Goal: Task Accomplishment & Management: Use online tool/utility

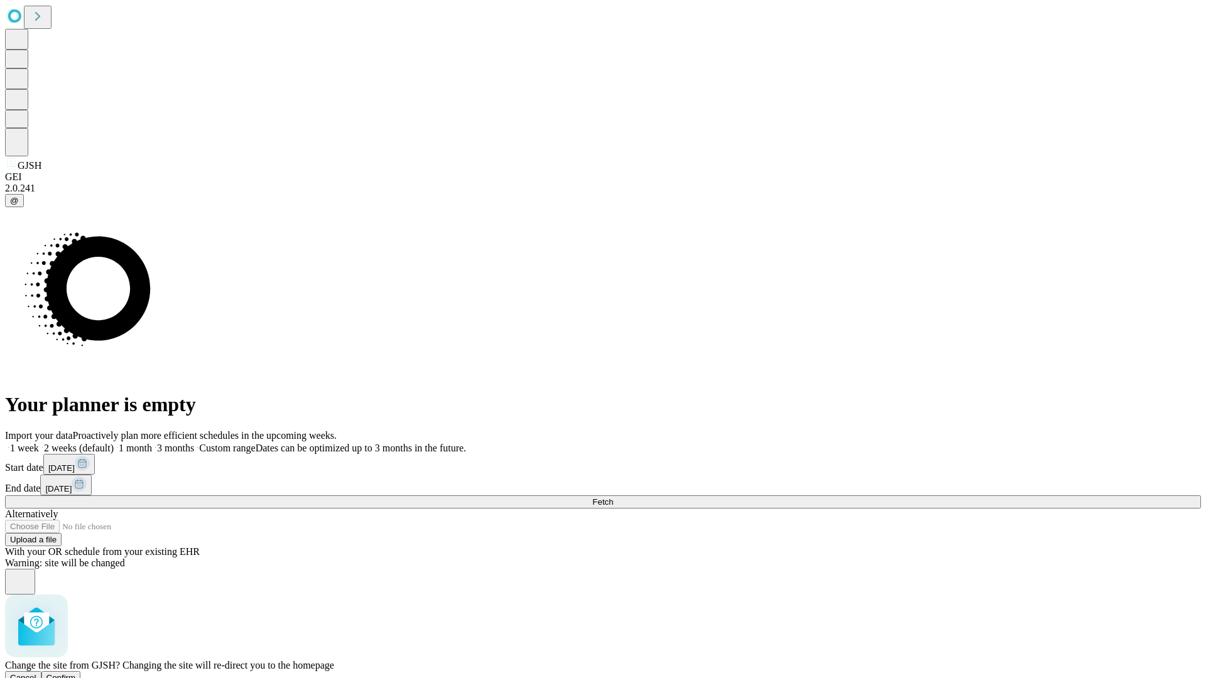
click at [76, 673] on span "Confirm" at bounding box center [61, 677] width 30 height 9
click at [114, 443] on label "2 weeks (default)" at bounding box center [76, 448] width 75 height 11
click at [613, 497] on span "Fetch" at bounding box center [602, 501] width 21 height 9
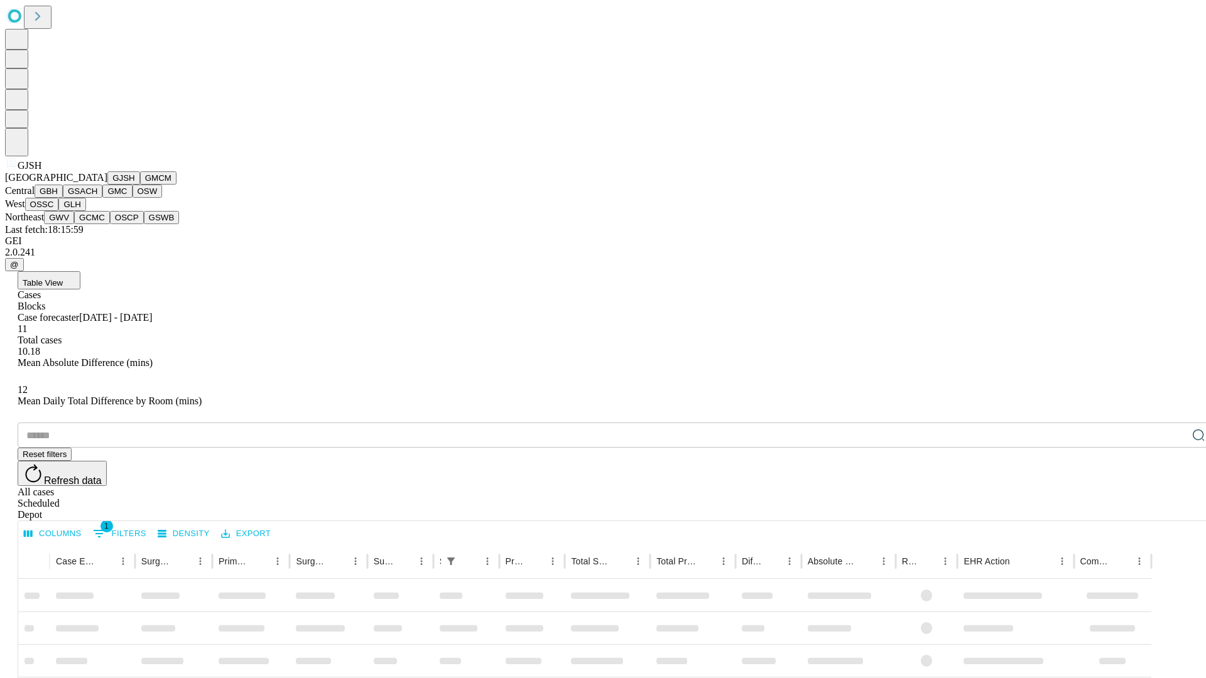
click at [140, 185] on button "GMCM" at bounding box center [158, 177] width 36 height 13
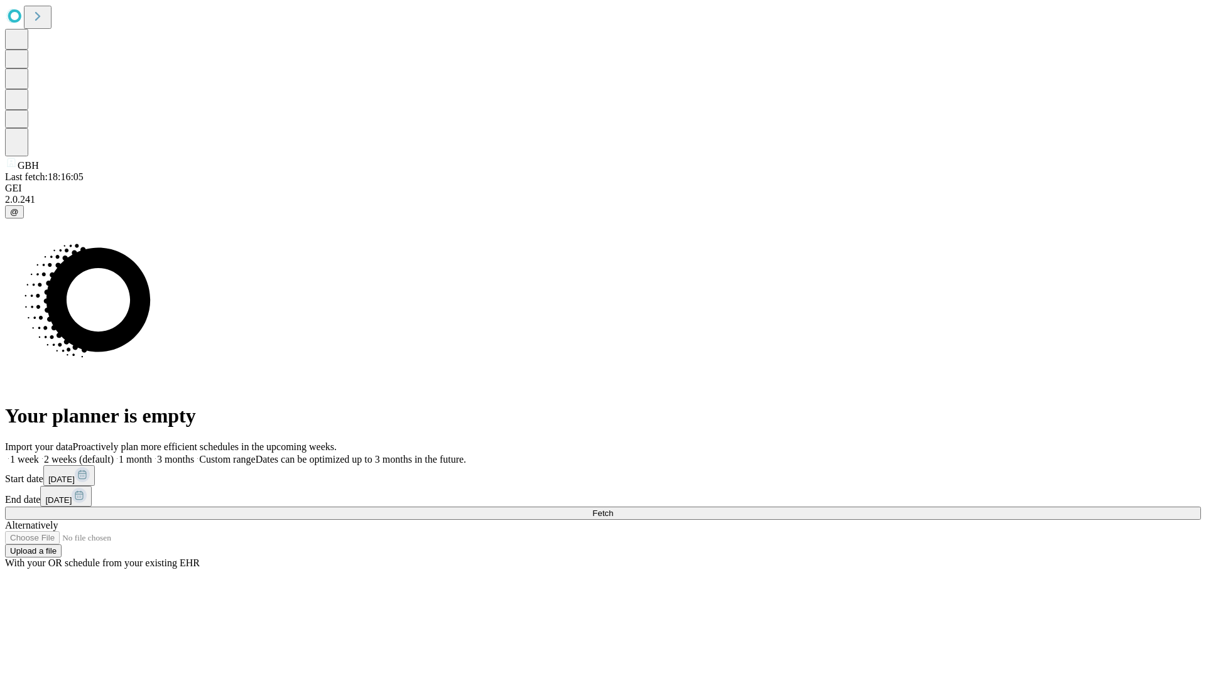
click at [114, 454] on label "2 weeks (default)" at bounding box center [76, 459] width 75 height 11
click at [613, 509] on span "Fetch" at bounding box center [602, 513] width 21 height 9
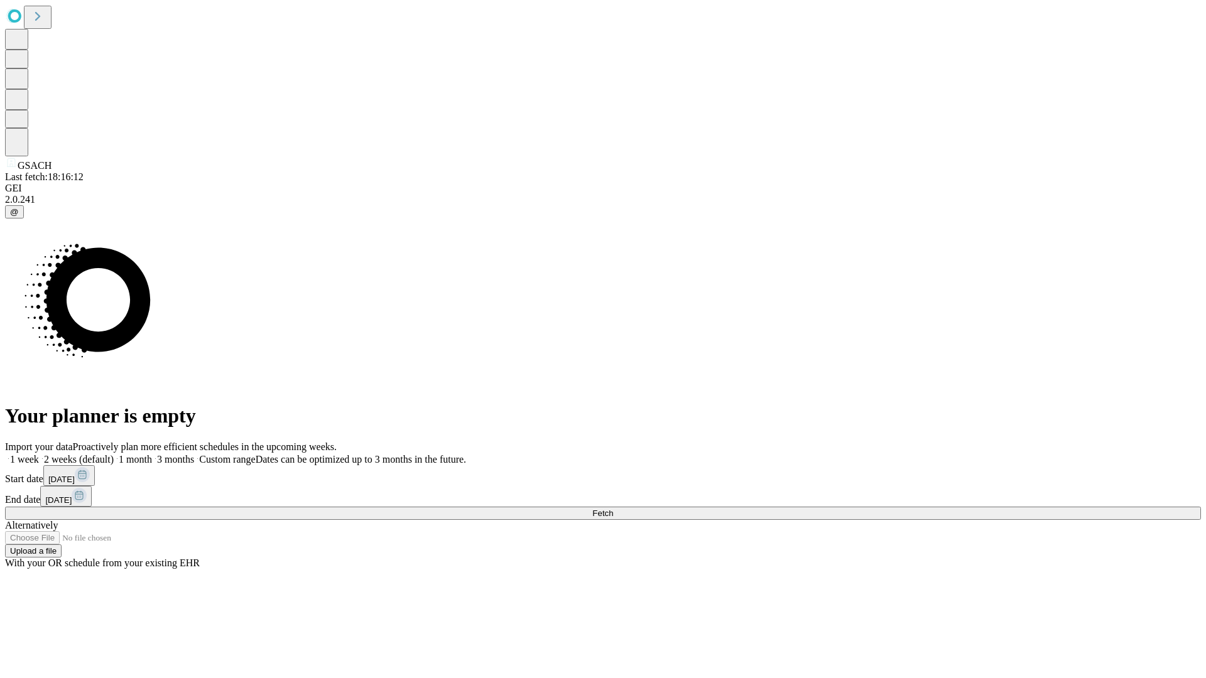
click at [114, 454] on label "2 weeks (default)" at bounding box center [76, 459] width 75 height 11
click at [613, 509] on span "Fetch" at bounding box center [602, 513] width 21 height 9
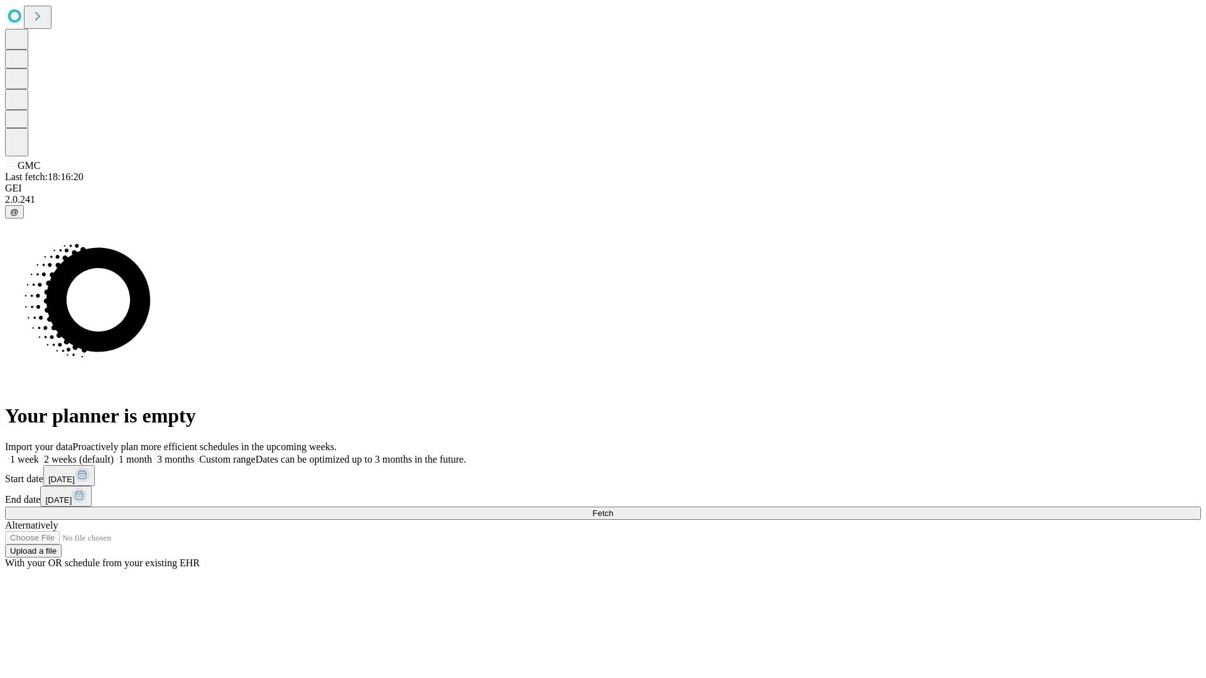
click at [114, 454] on label "2 weeks (default)" at bounding box center [76, 459] width 75 height 11
click at [613, 509] on span "Fetch" at bounding box center [602, 513] width 21 height 9
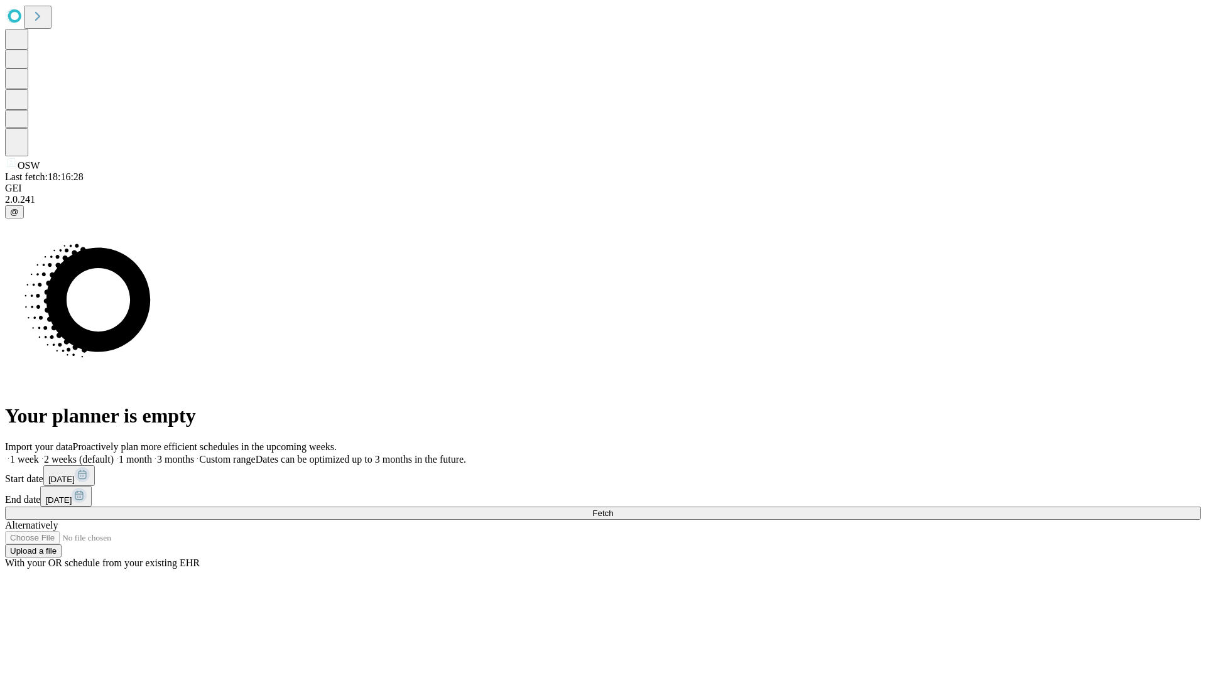
click at [613, 509] on span "Fetch" at bounding box center [602, 513] width 21 height 9
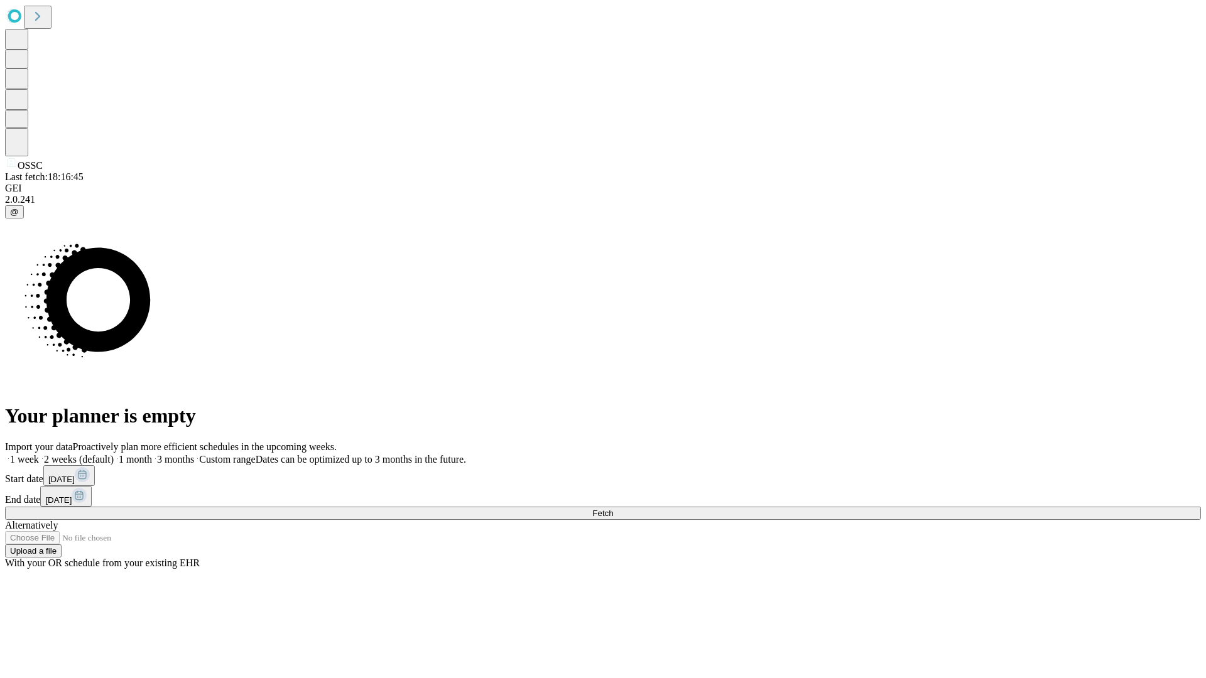
click at [114, 454] on label "2 weeks (default)" at bounding box center [76, 459] width 75 height 11
click at [613, 509] on span "Fetch" at bounding box center [602, 513] width 21 height 9
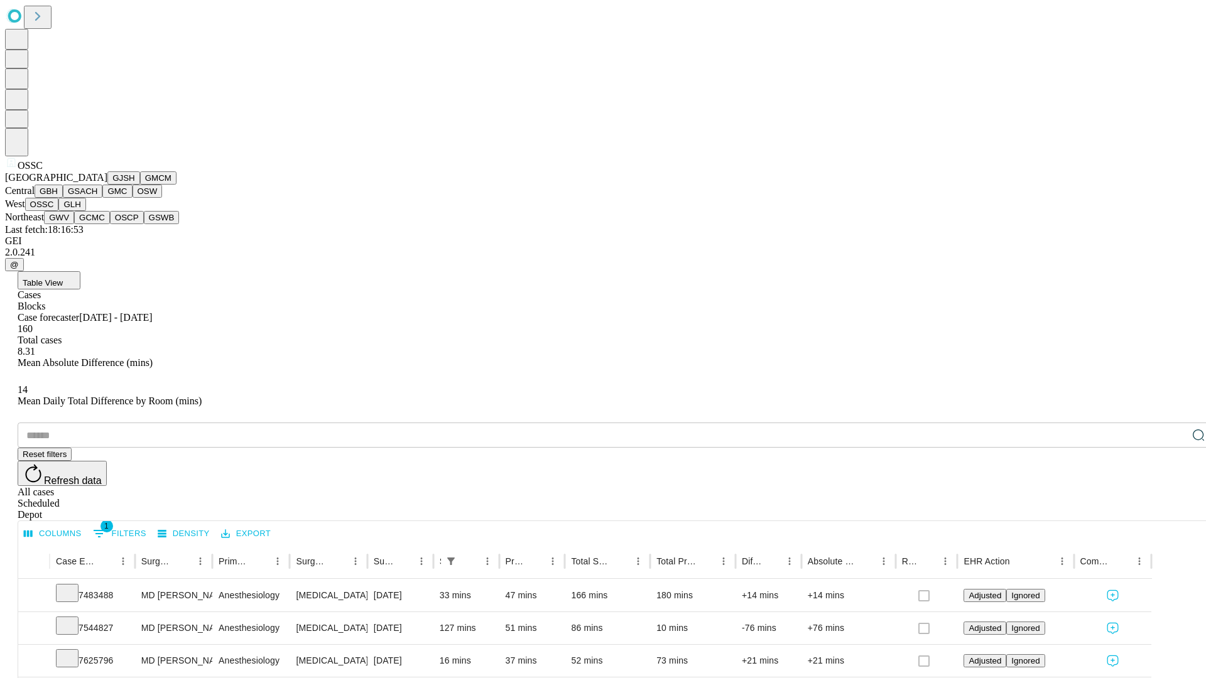
click at [85, 211] on button "GLH" at bounding box center [71, 204] width 27 height 13
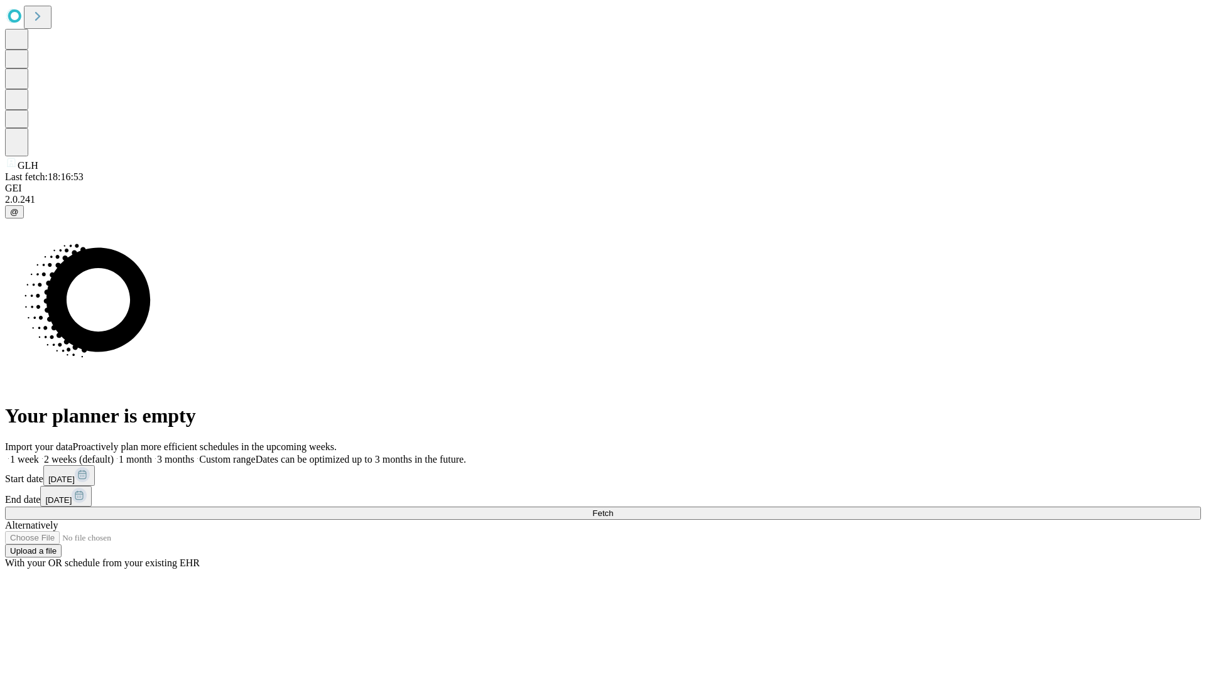
click at [114, 454] on label "2 weeks (default)" at bounding box center [76, 459] width 75 height 11
click at [613, 509] on span "Fetch" at bounding box center [602, 513] width 21 height 9
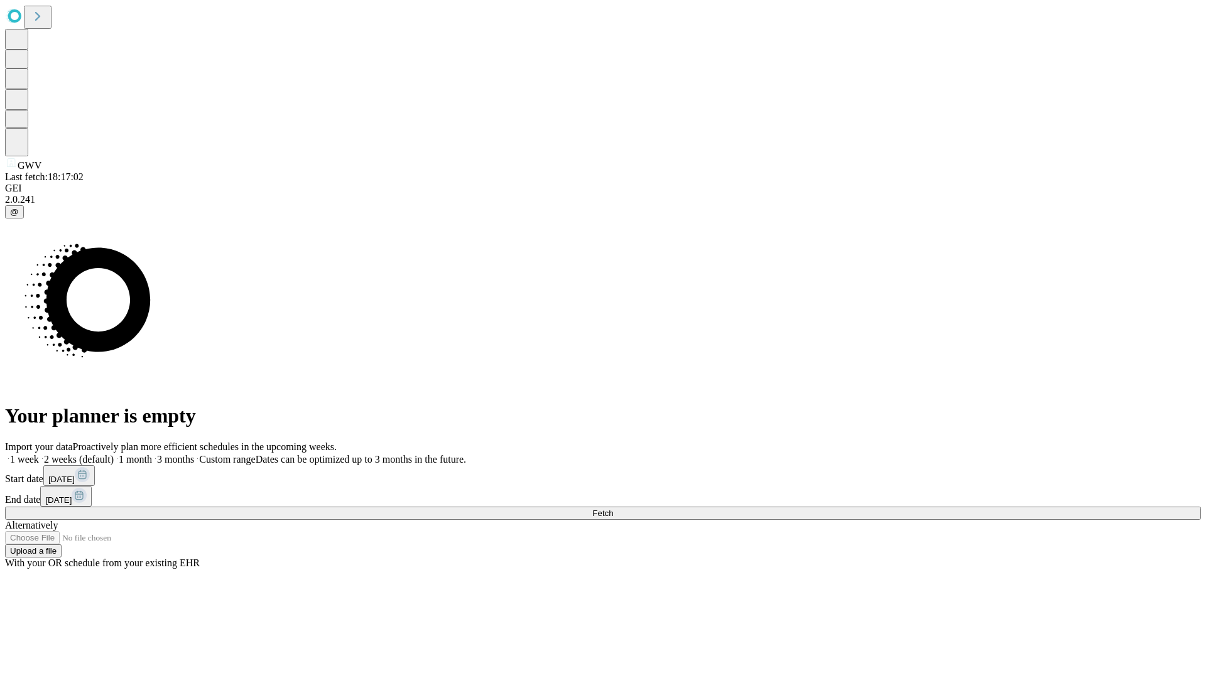
click at [114, 454] on label "2 weeks (default)" at bounding box center [76, 459] width 75 height 11
click at [613, 509] on span "Fetch" at bounding box center [602, 513] width 21 height 9
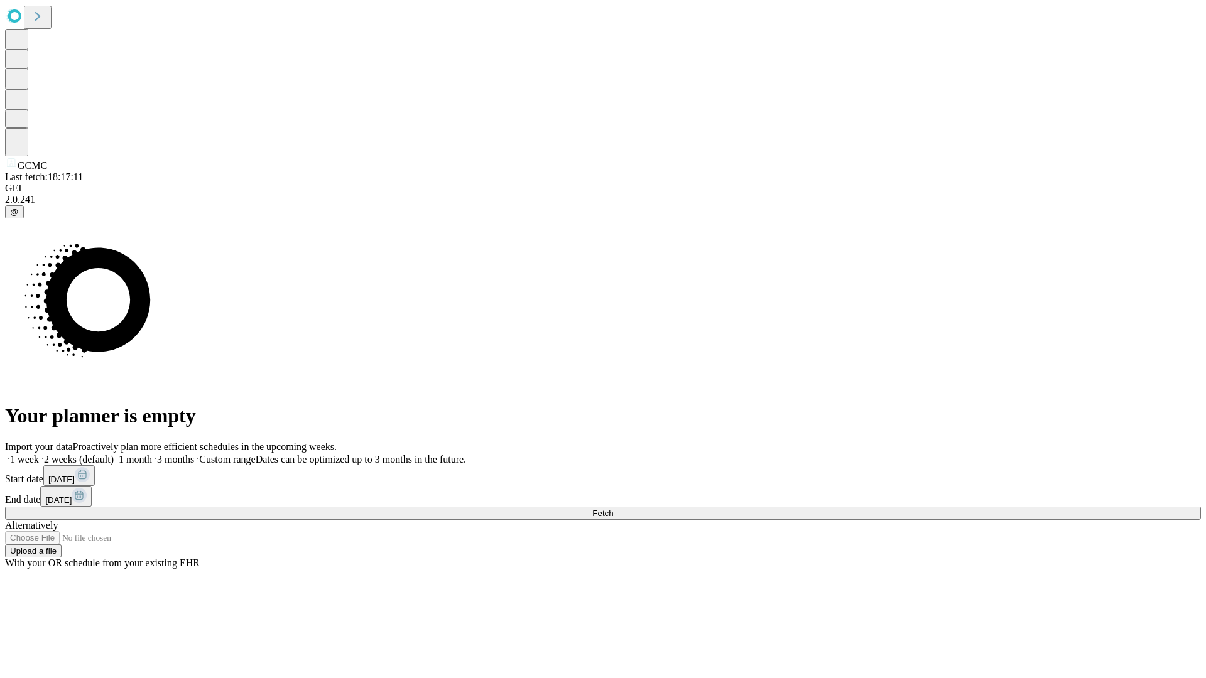
click at [613, 509] on span "Fetch" at bounding box center [602, 513] width 21 height 9
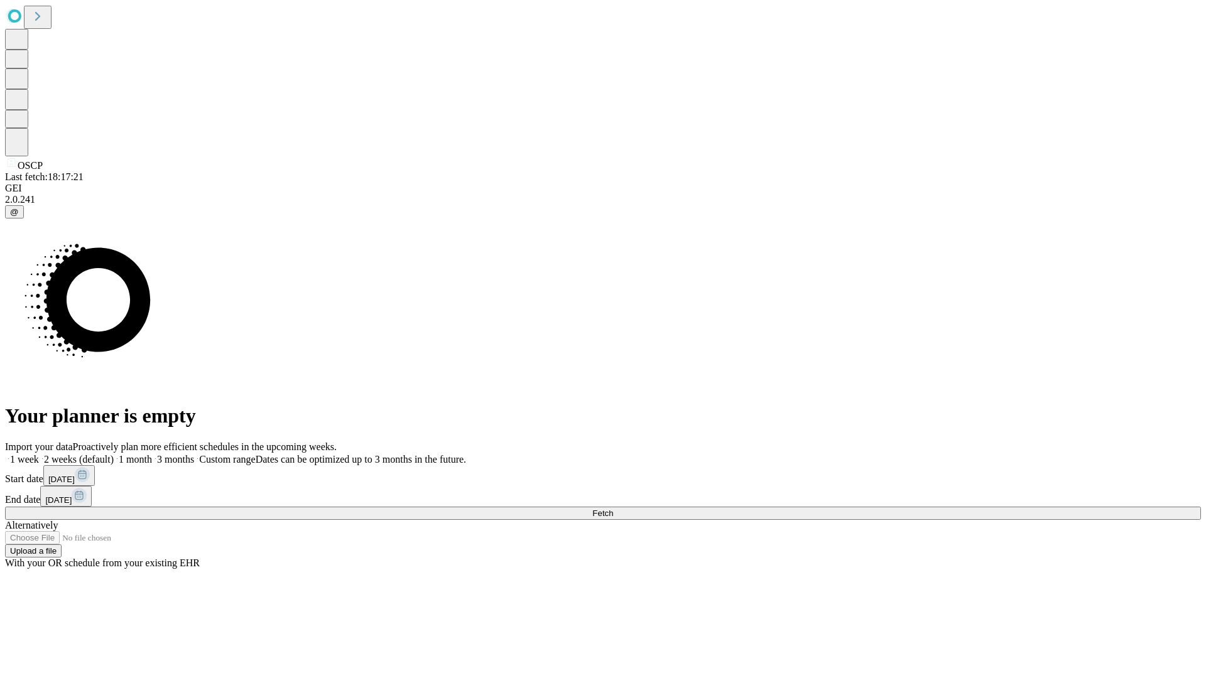
click at [114, 454] on label "2 weeks (default)" at bounding box center [76, 459] width 75 height 11
click at [613, 509] on span "Fetch" at bounding box center [602, 513] width 21 height 9
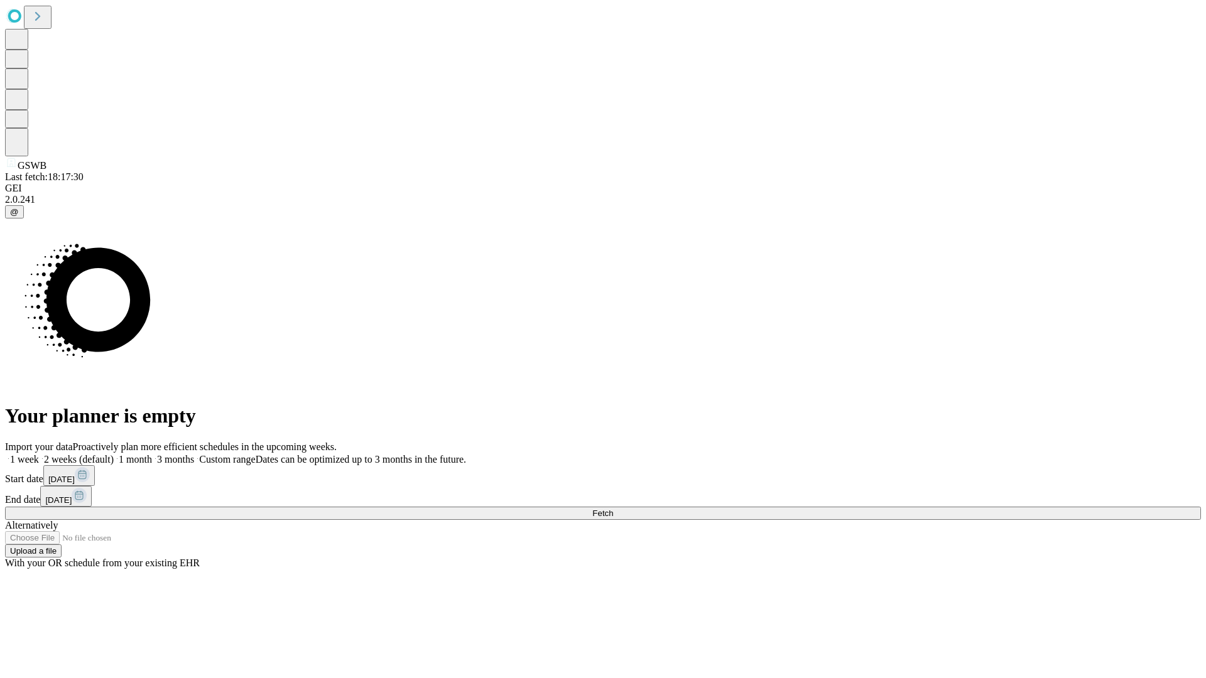
click at [613, 509] on span "Fetch" at bounding box center [602, 513] width 21 height 9
